Goal: Register for event/course

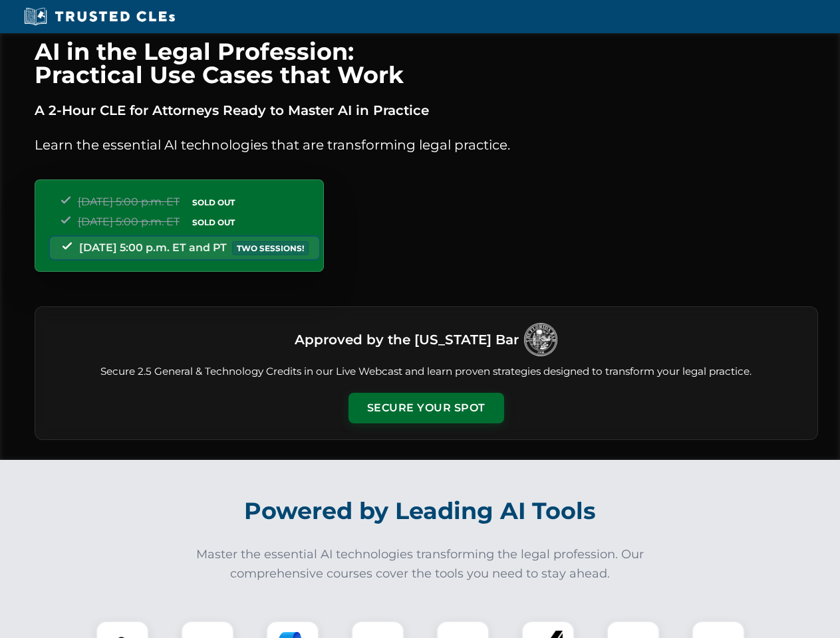
click at [426, 408] on button "Secure Your Spot" at bounding box center [426, 408] width 156 height 31
click at [122, 630] on img at bounding box center [122, 647] width 39 height 39
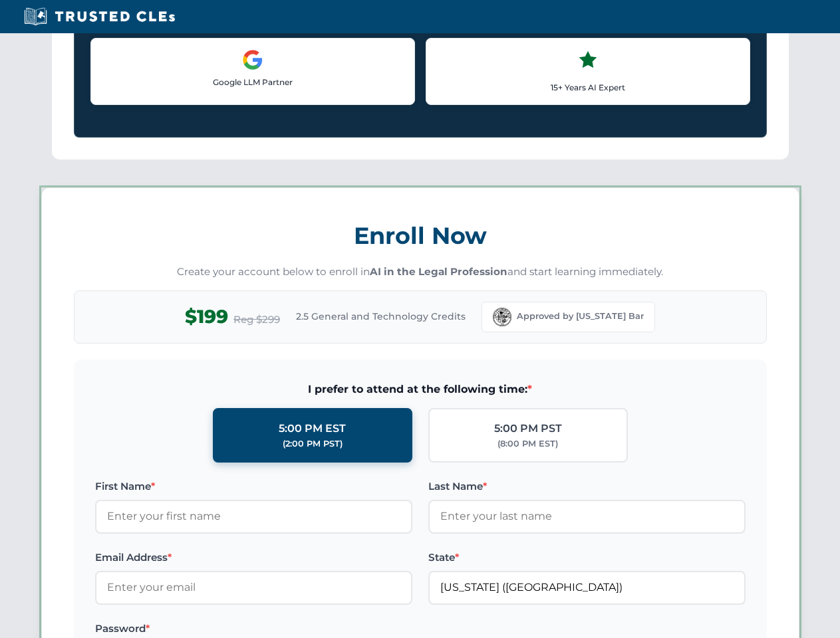
click at [293, 630] on label "Password *" at bounding box center [253, 629] width 317 height 16
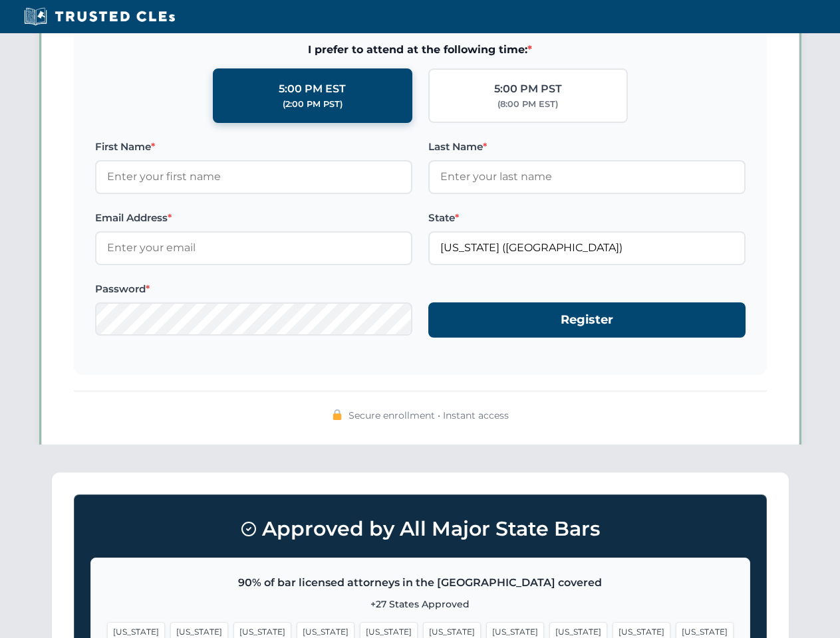
click at [612, 630] on span "[US_STATE]" at bounding box center [641, 631] width 58 height 19
